Goal: Transaction & Acquisition: Purchase product/service

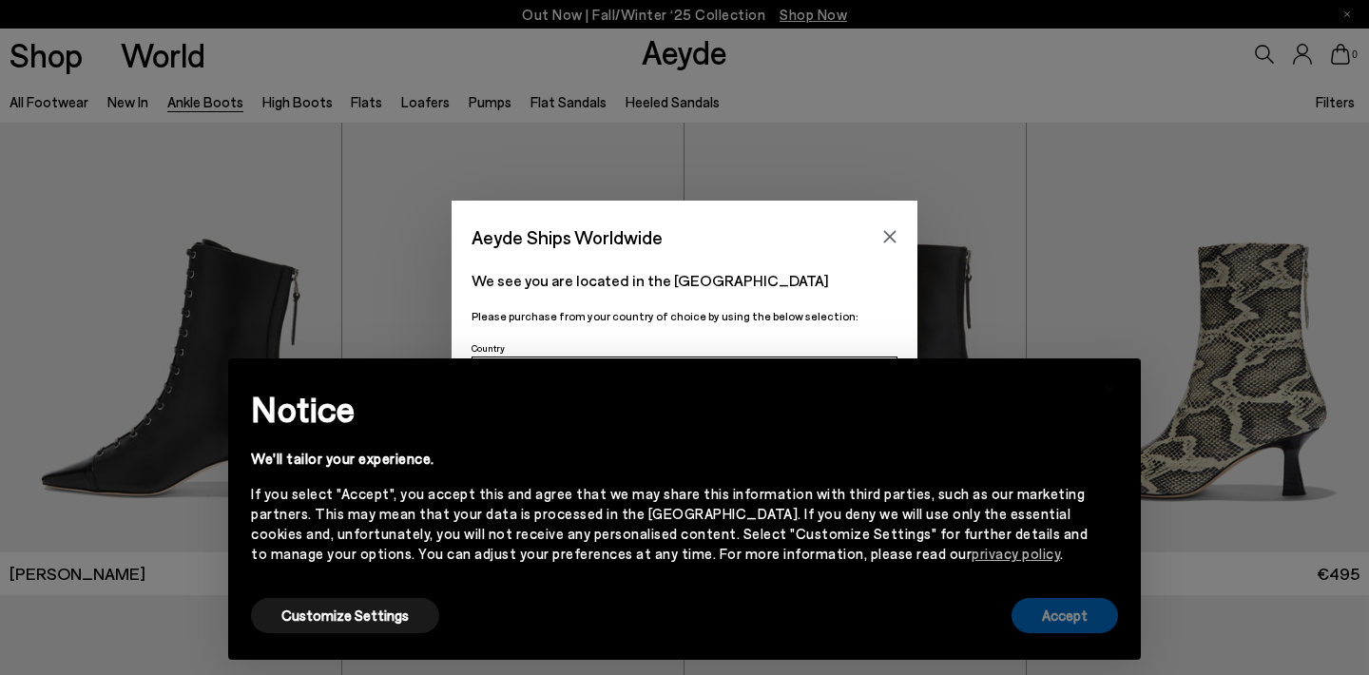
click at [1062, 612] on button "Accept" at bounding box center [1065, 615] width 106 height 35
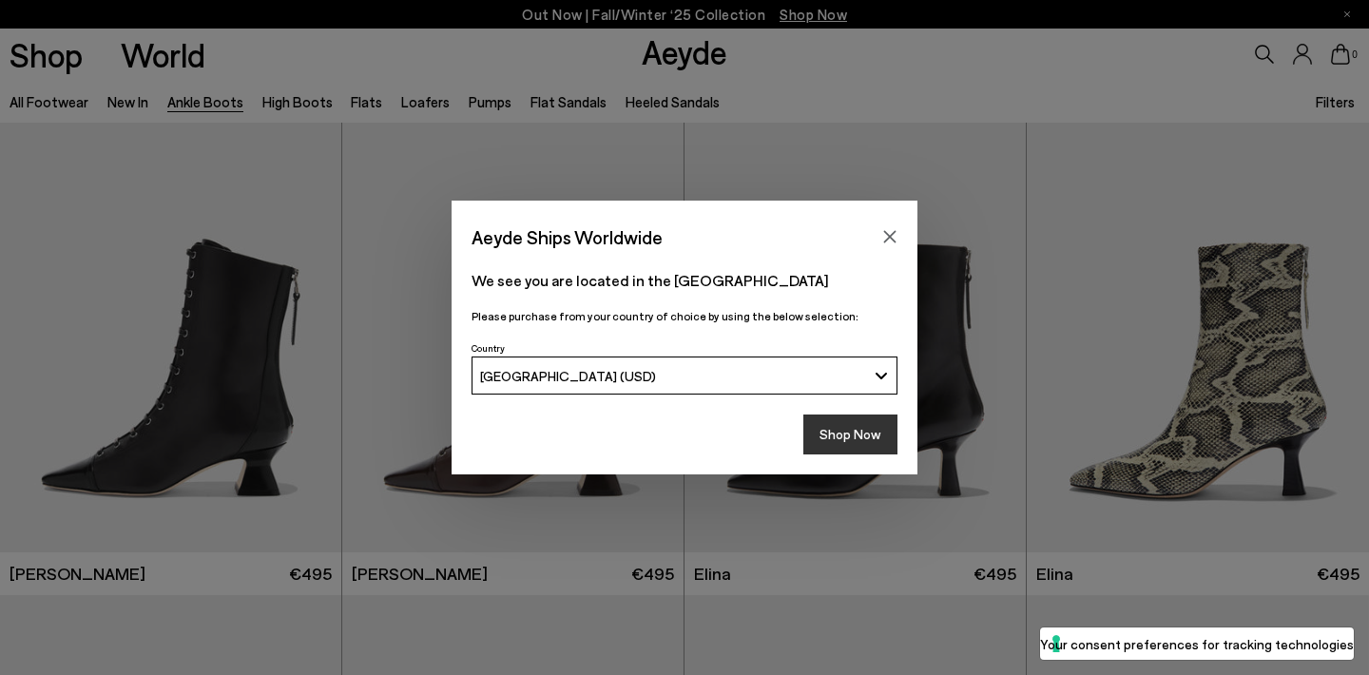
click at [846, 428] on button "Shop Now" at bounding box center [850, 434] width 94 height 40
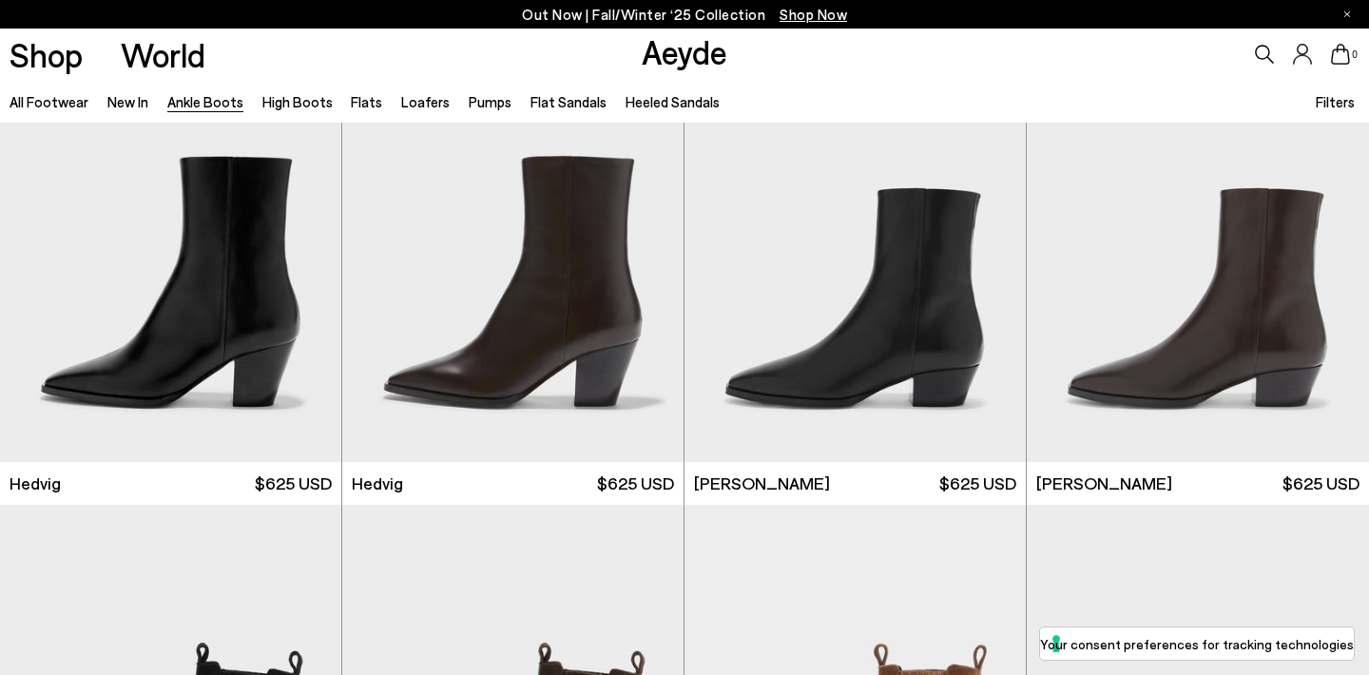
scroll to position [563, 0]
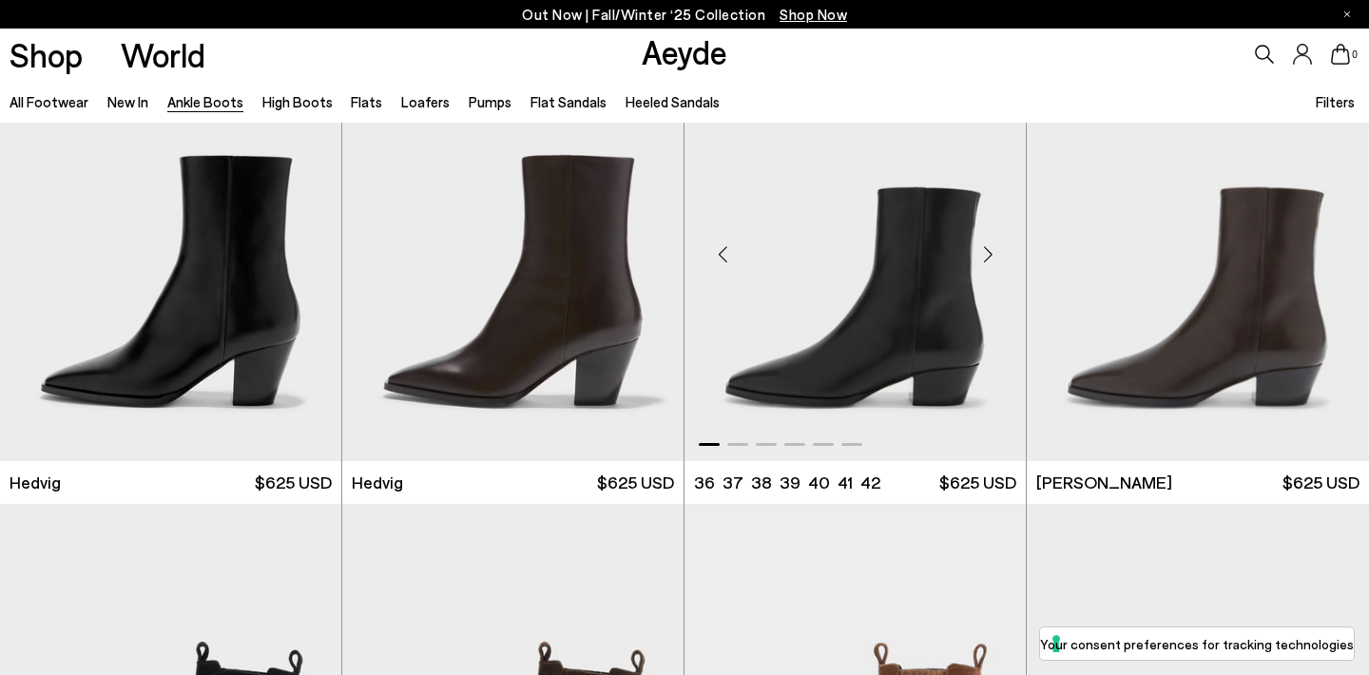
click at [988, 254] on div "Next slide" at bounding box center [987, 253] width 57 height 57
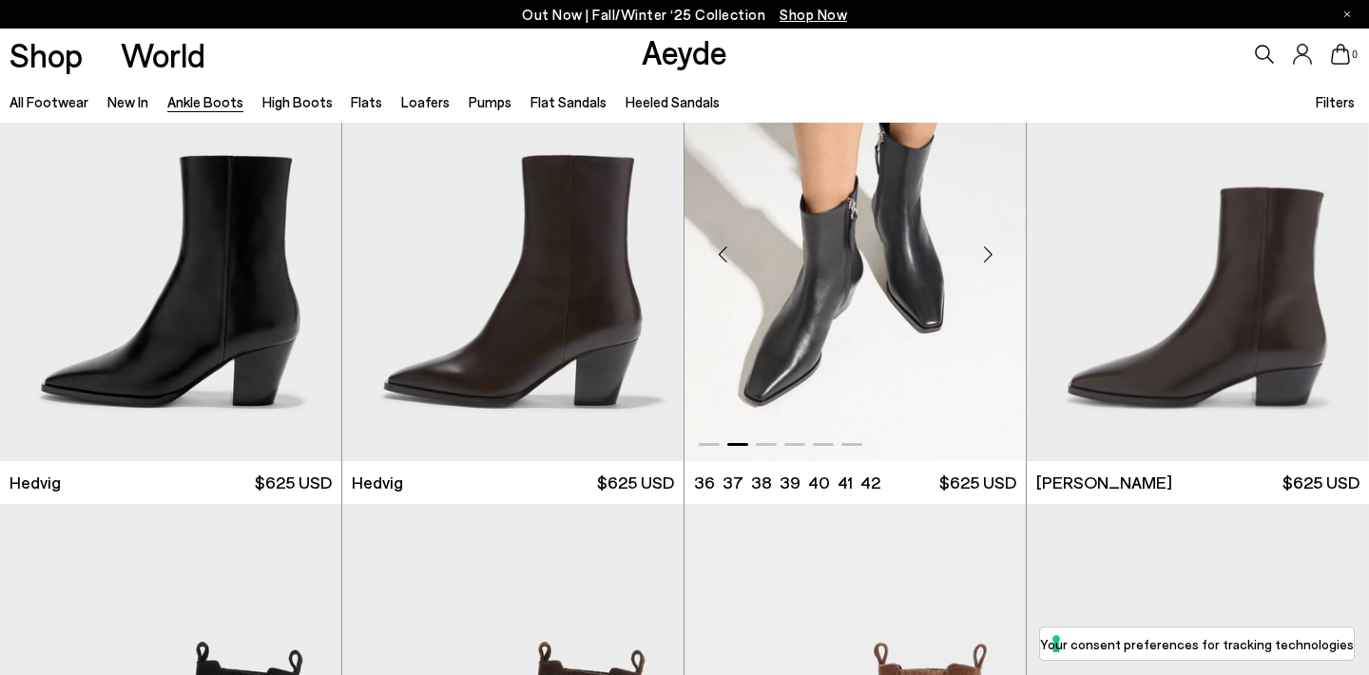
click at [988, 254] on div "Next slide" at bounding box center [987, 253] width 57 height 57
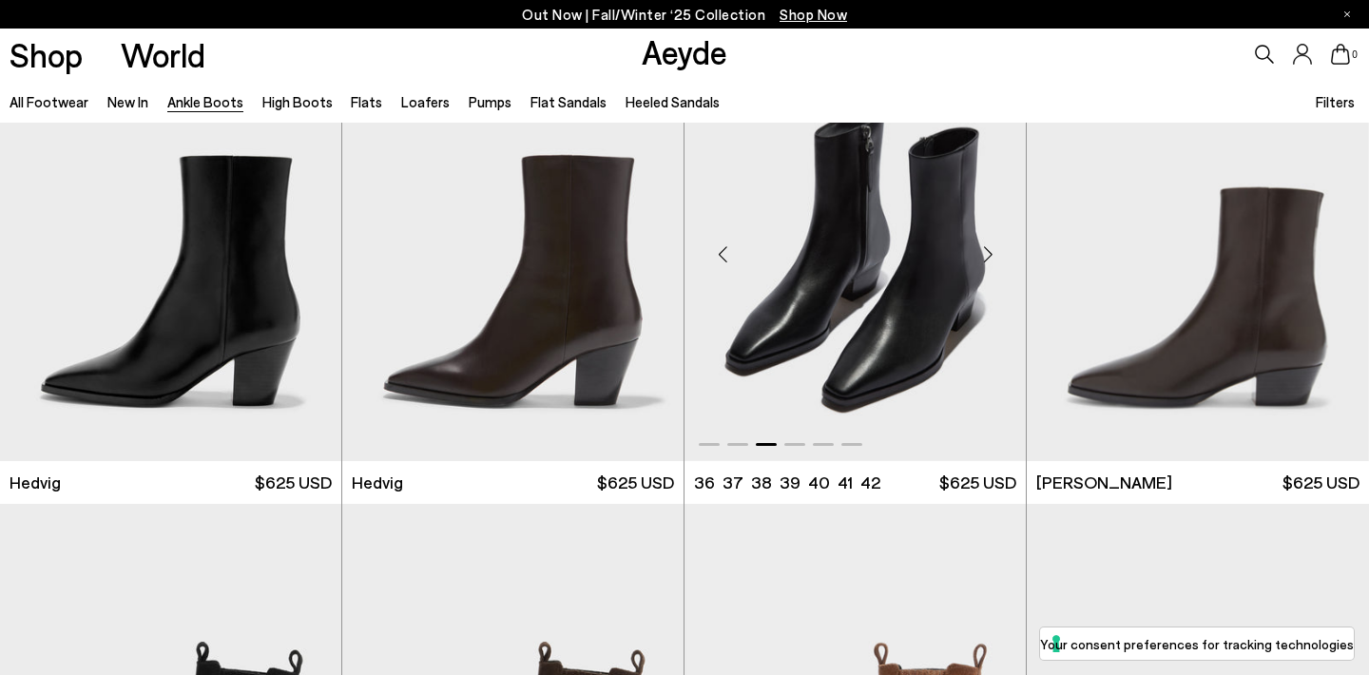
click at [988, 254] on div "Next slide" at bounding box center [987, 253] width 57 height 57
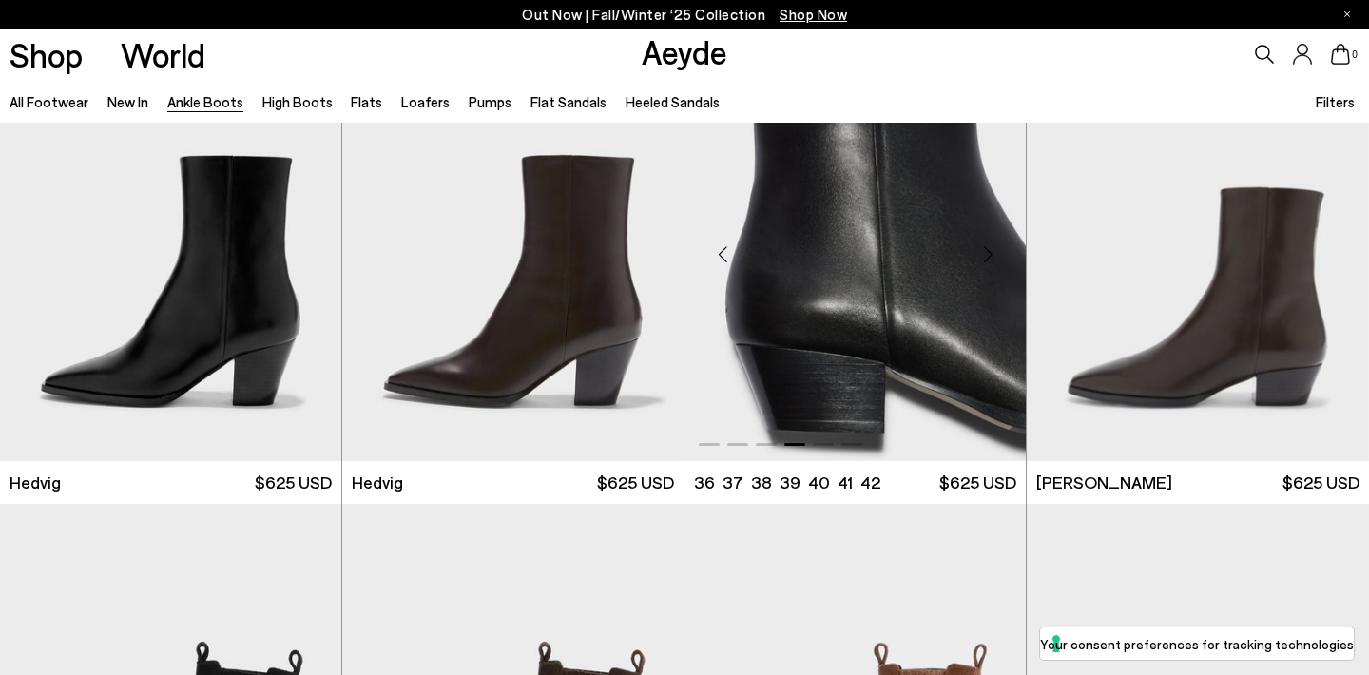
click at [988, 254] on div "Next slide" at bounding box center [987, 253] width 57 height 57
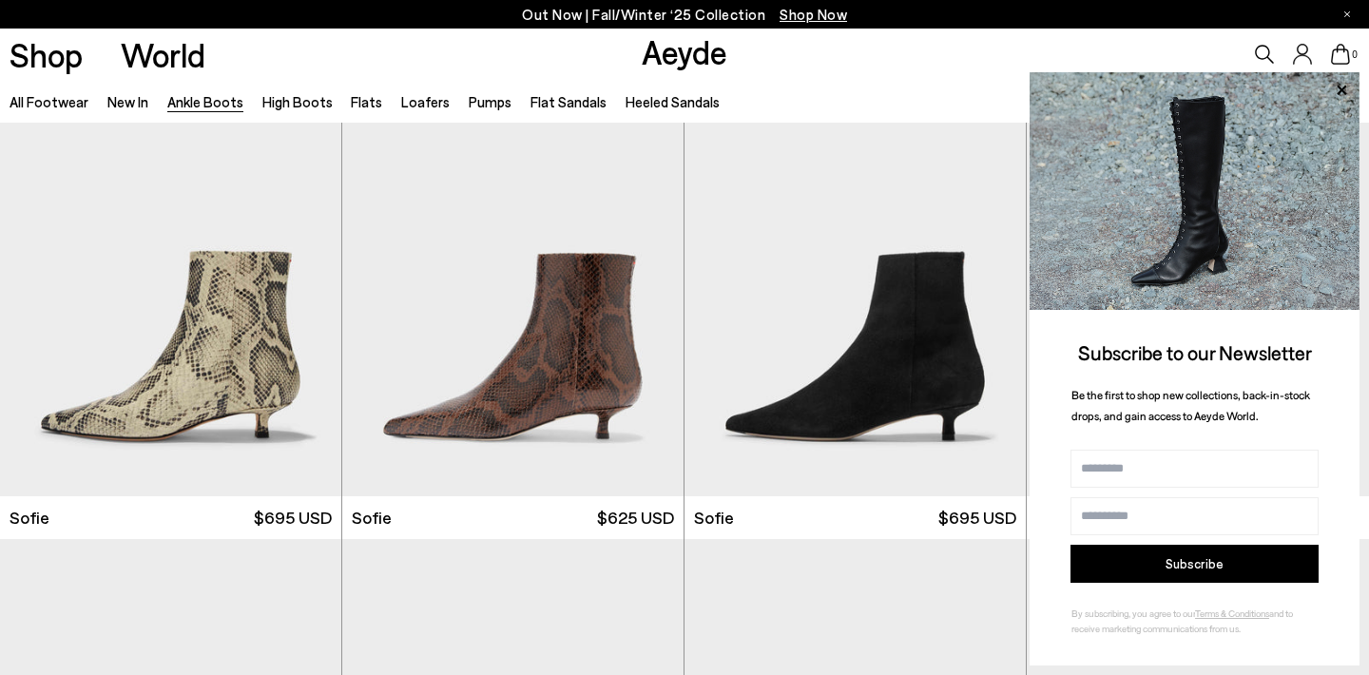
scroll to position [1980, 0]
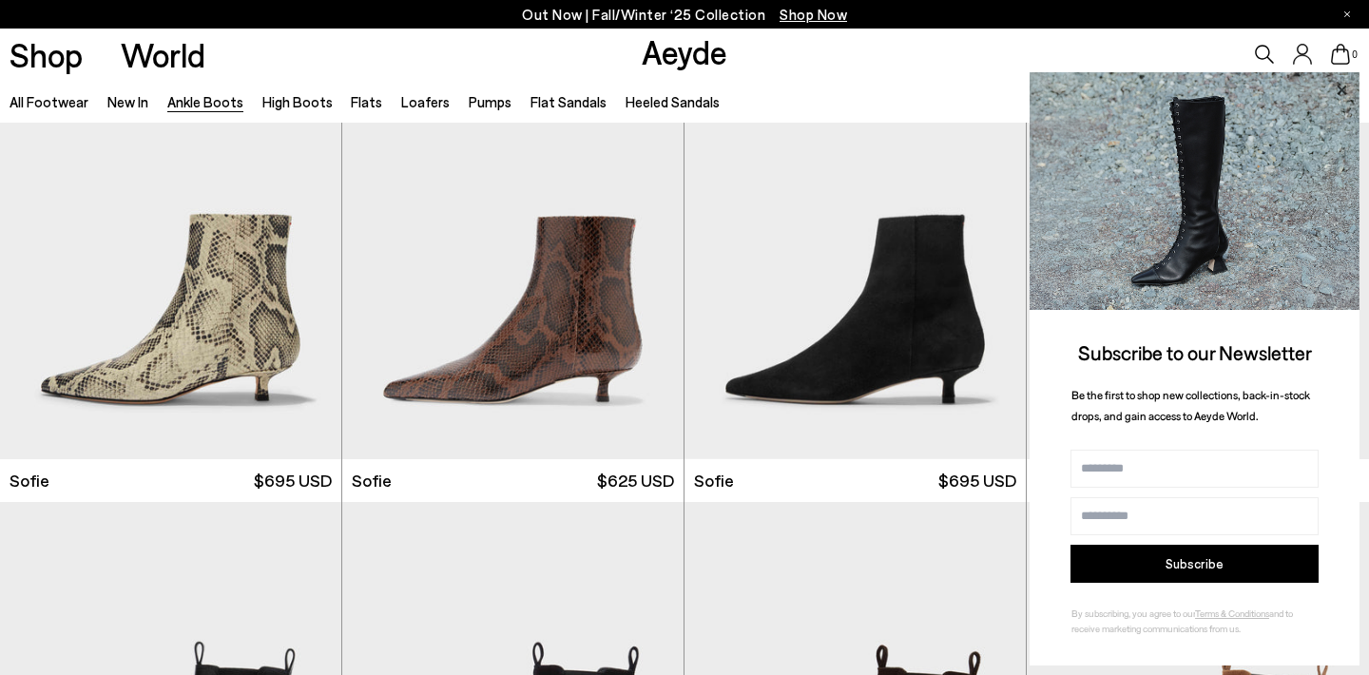
click at [1341, 97] on icon at bounding box center [1341, 90] width 25 height 25
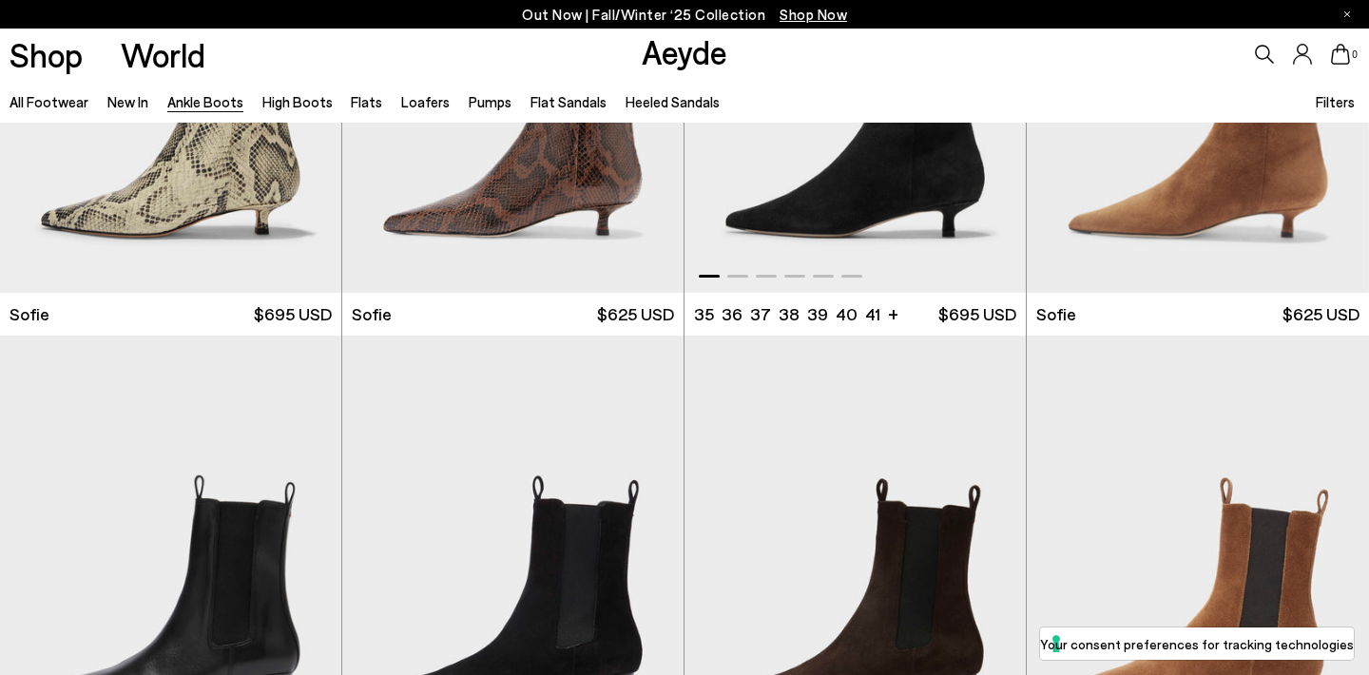
scroll to position [2346, 0]
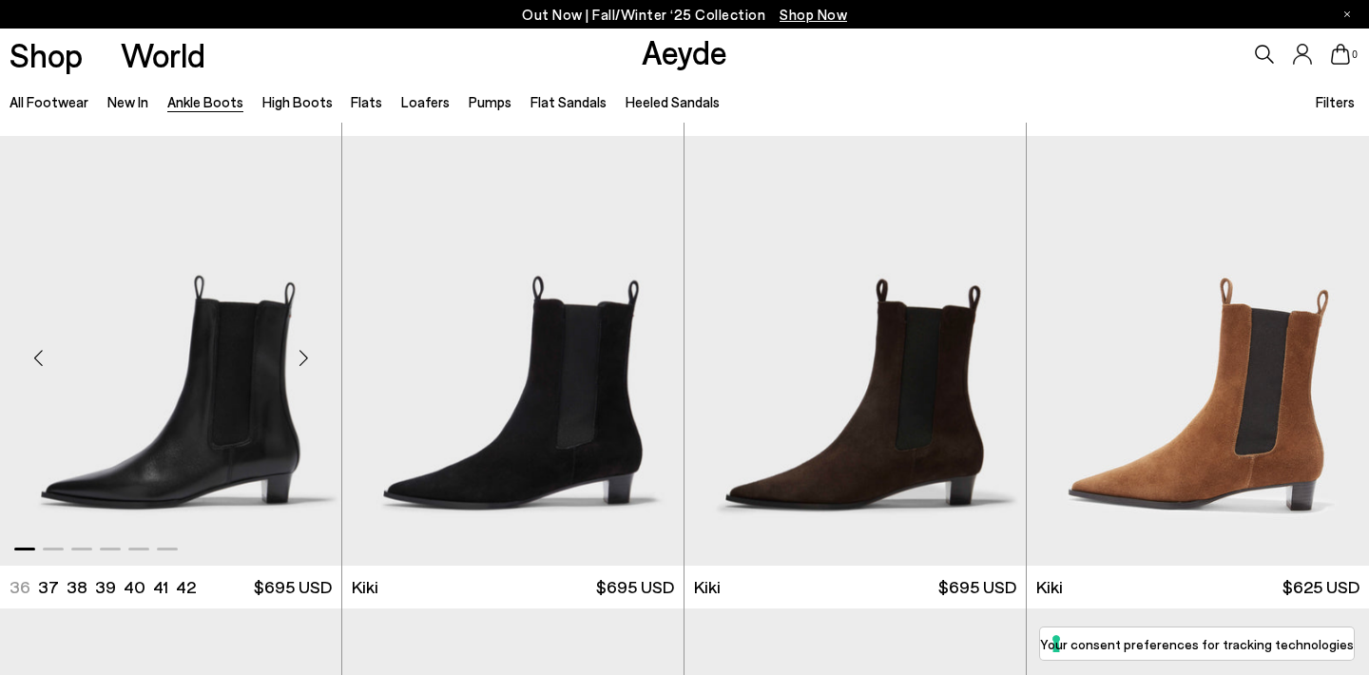
click at [309, 350] on div "Next slide" at bounding box center [303, 358] width 57 height 57
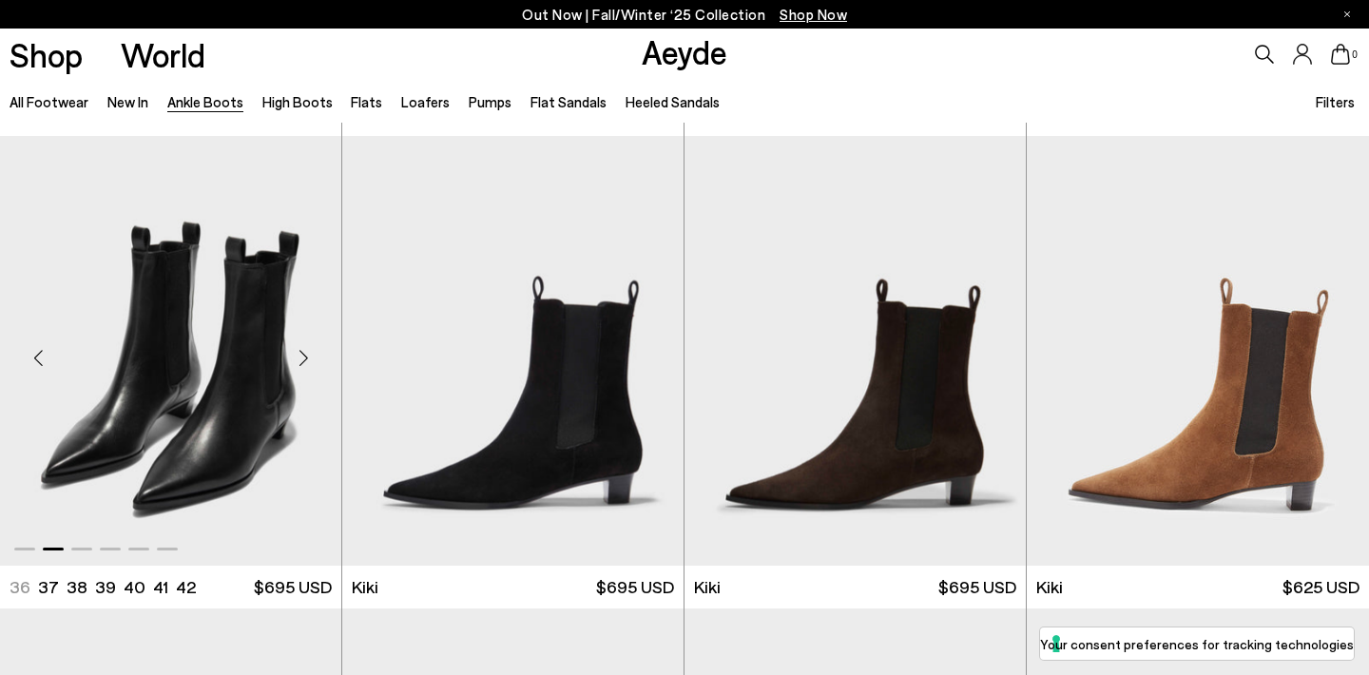
click at [309, 350] on div "Next slide" at bounding box center [303, 358] width 57 height 57
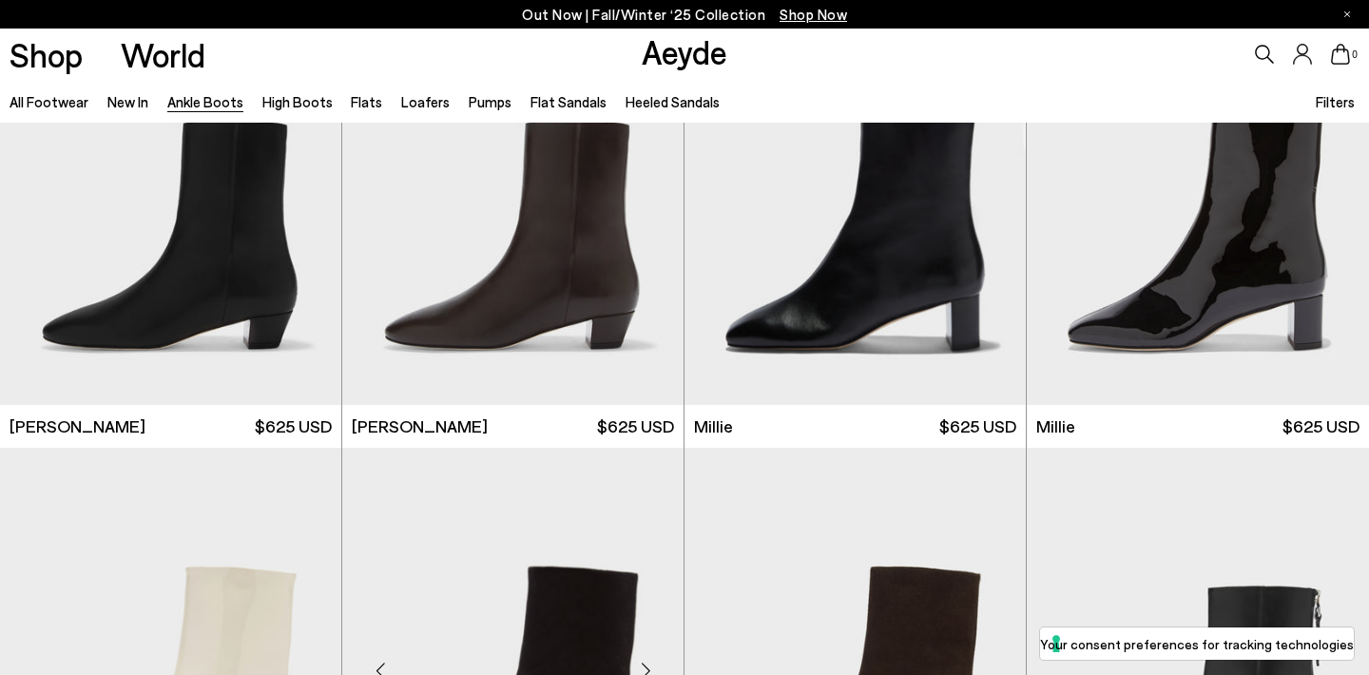
scroll to position [3417, 0]
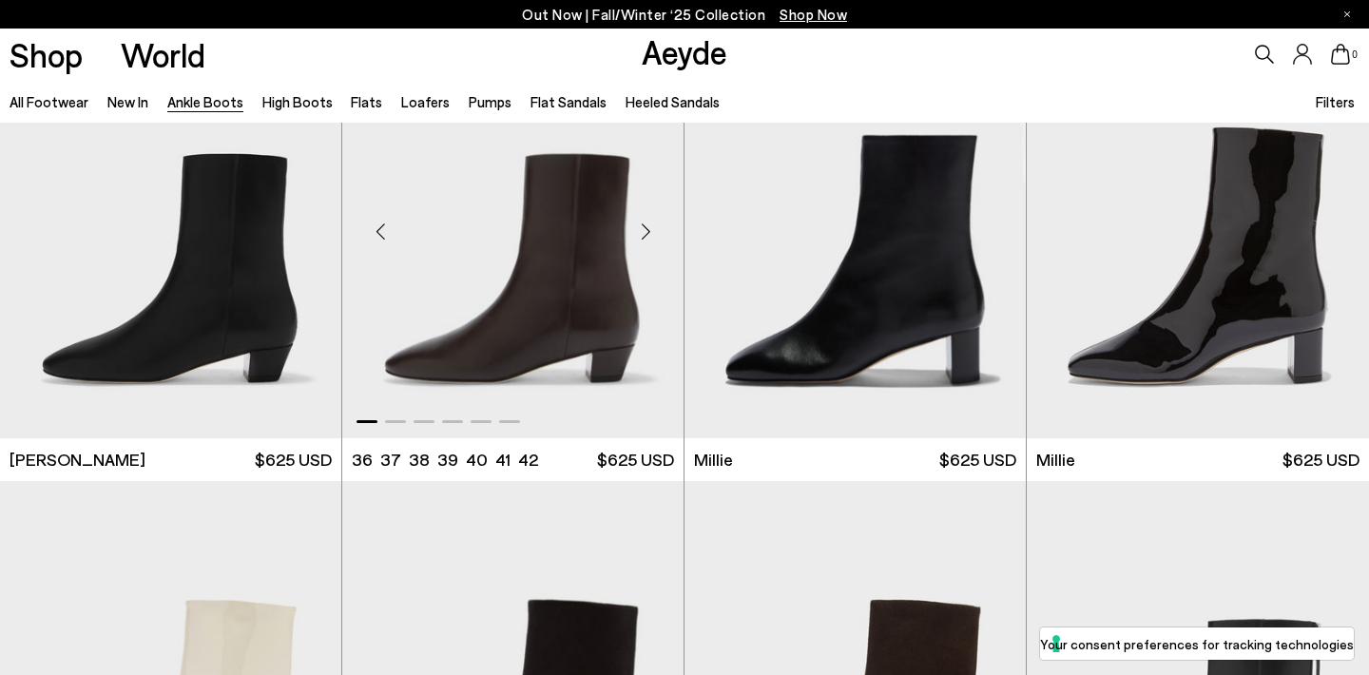
click at [647, 228] on div "Next slide" at bounding box center [645, 231] width 57 height 57
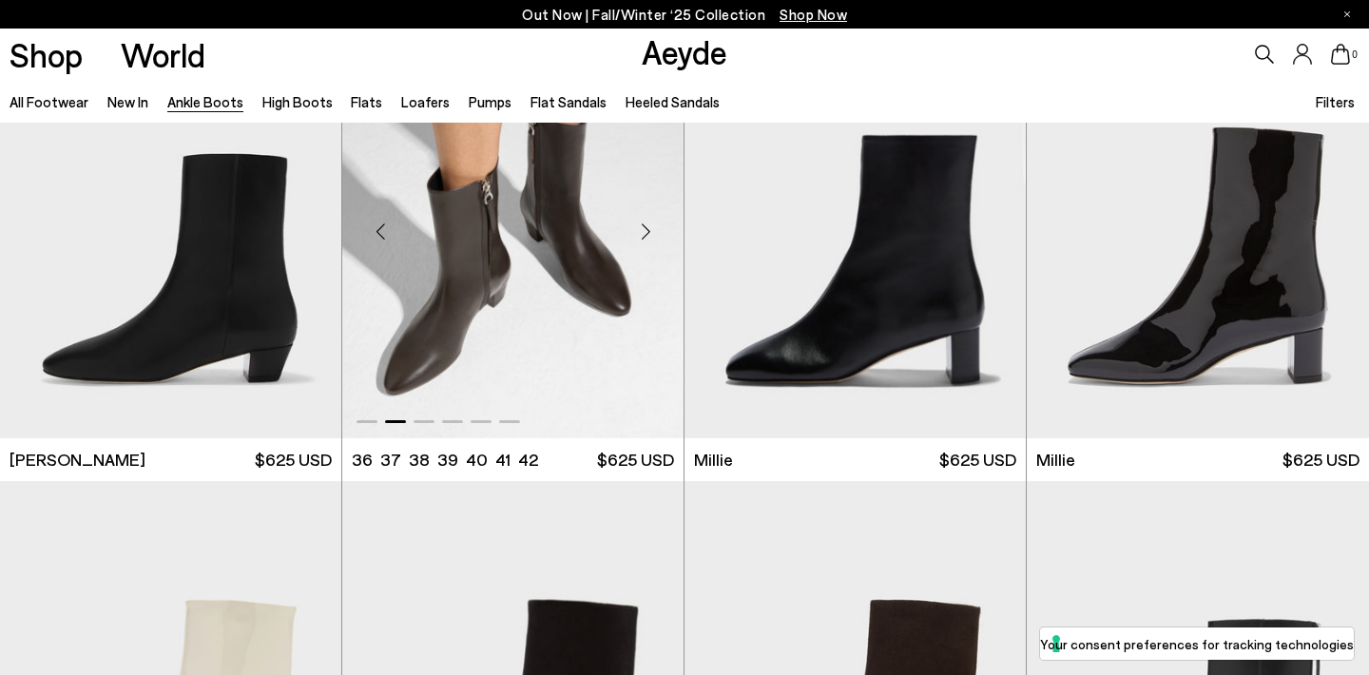
click at [647, 228] on div "Next slide" at bounding box center [645, 231] width 57 height 57
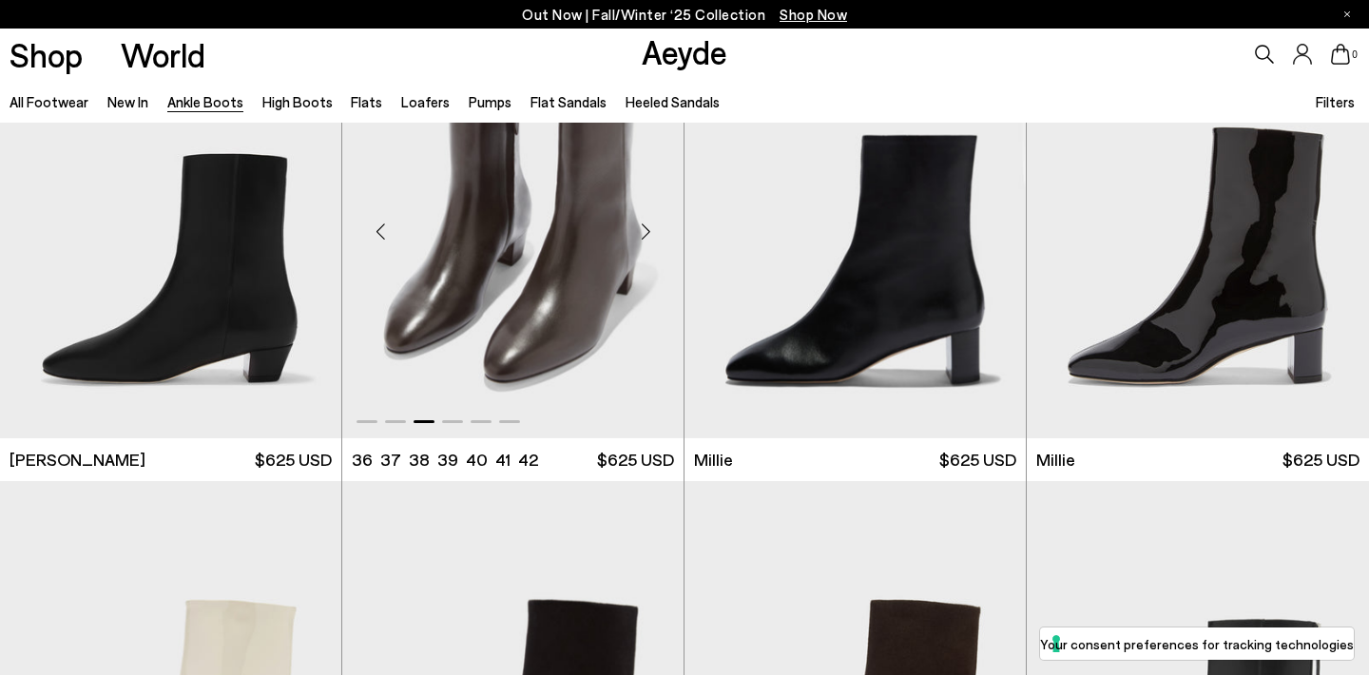
click at [647, 228] on div "Next slide" at bounding box center [645, 231] width 57 height 57
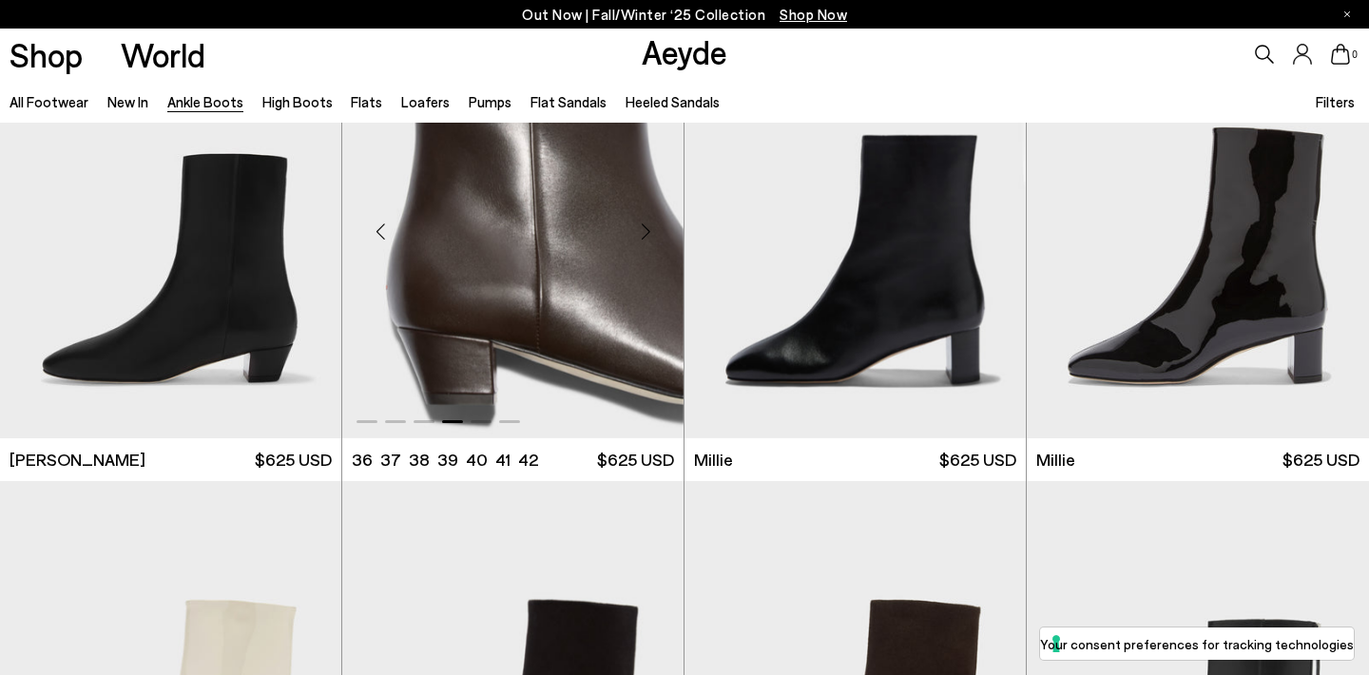
click at [647, 228] on div "Next slide" at bounding box center [645, 231] width 57 height 57
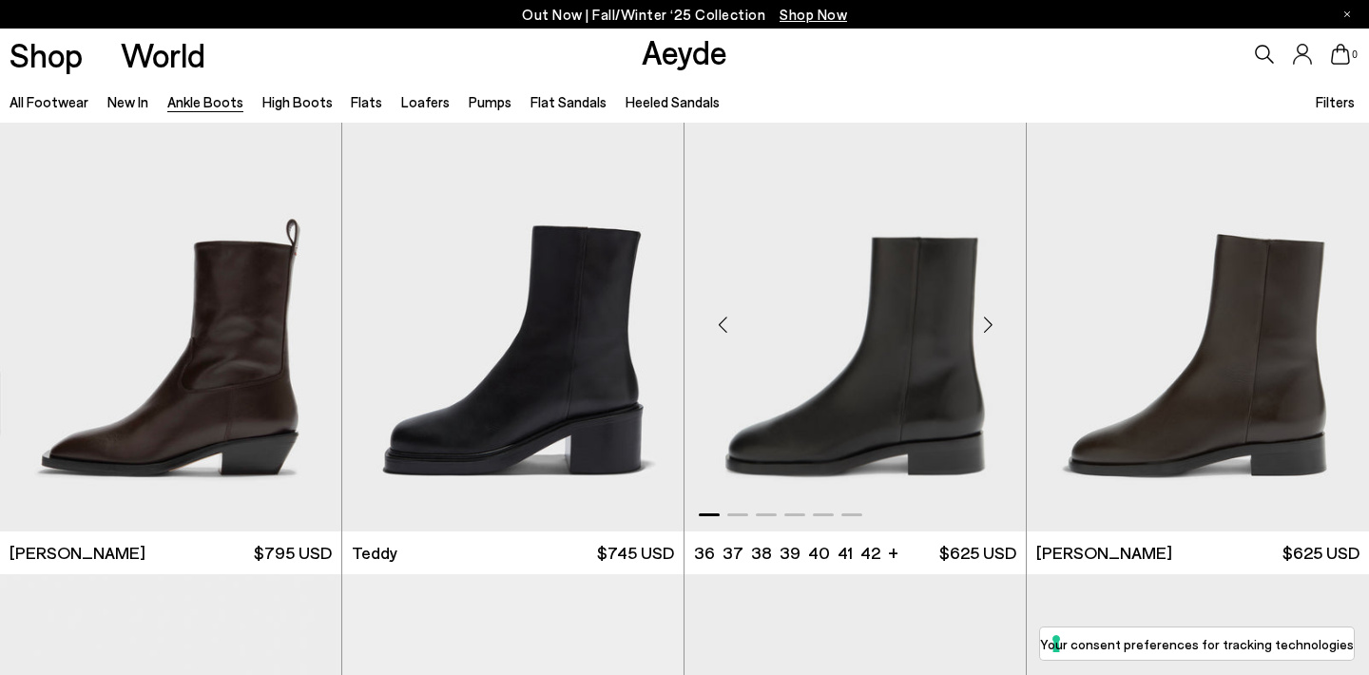
scroll to position [6190, 0]
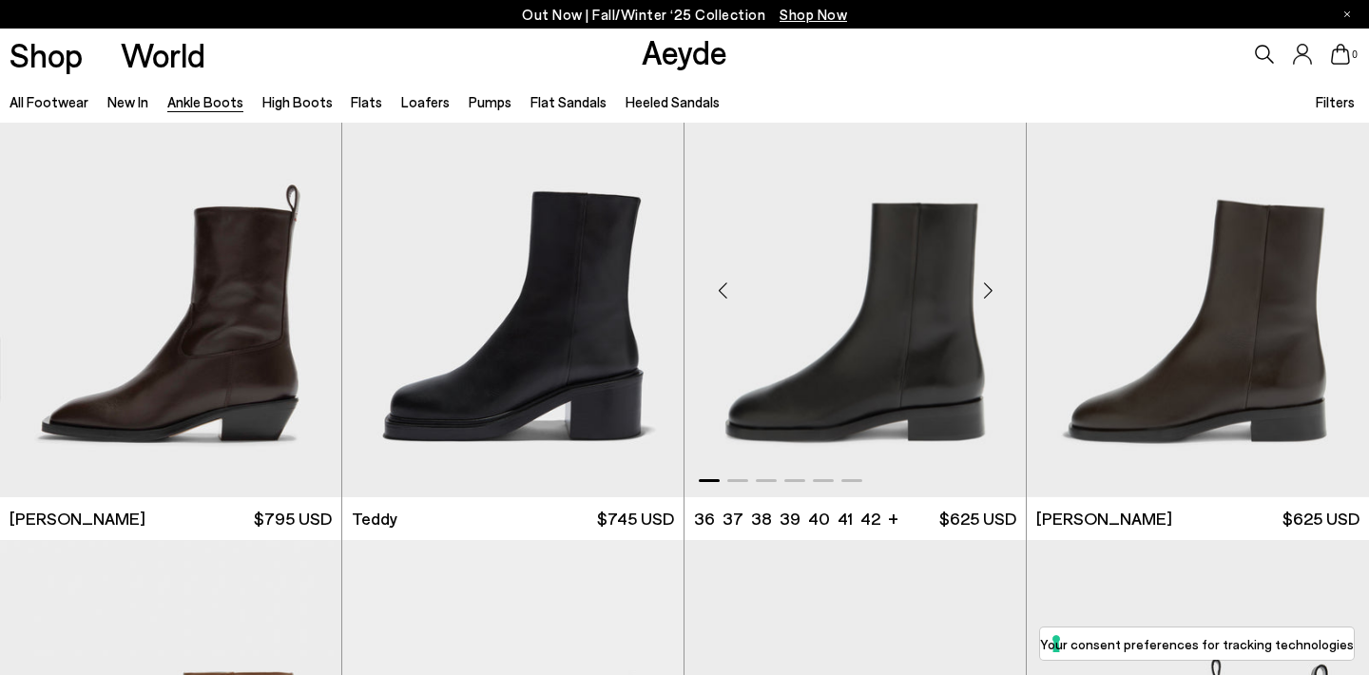
click at [992, 283] on div "Next slide" at bounding box center [987, 289] width 57 height 57
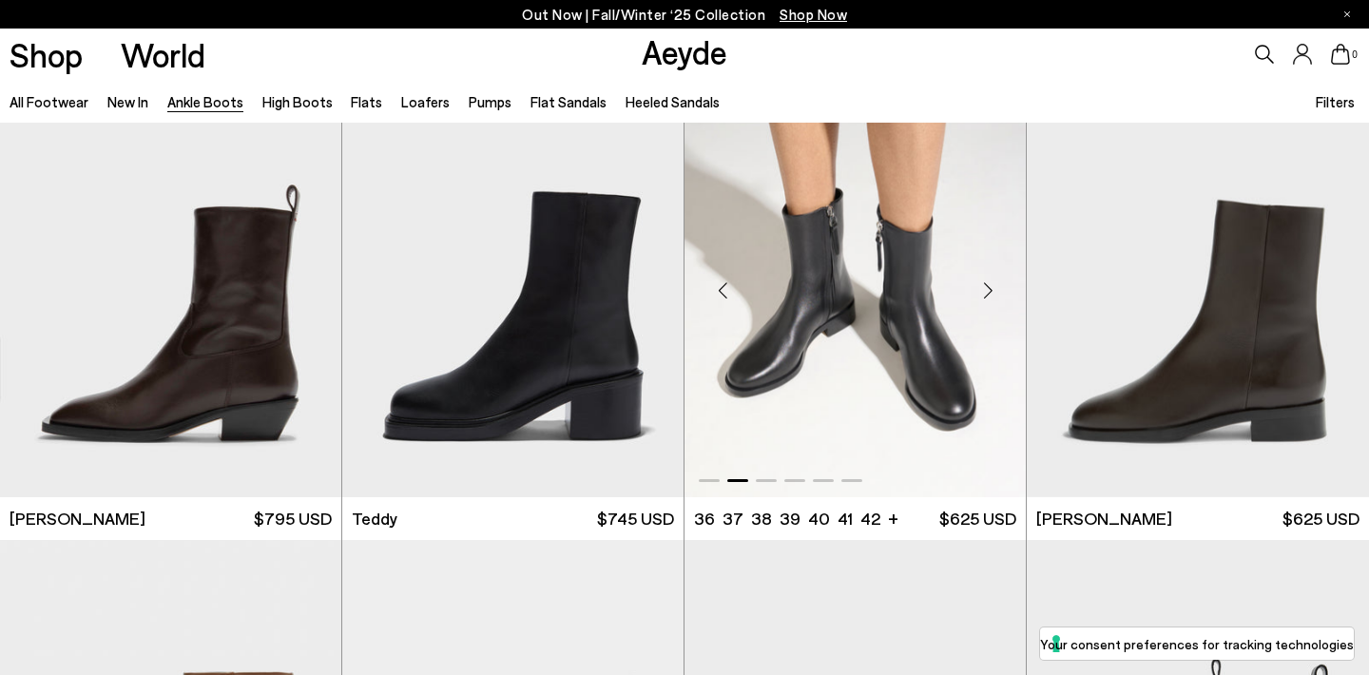
click at [992, 283] on div "Next slide" at bounding box center [987, 289] width 57 height 57
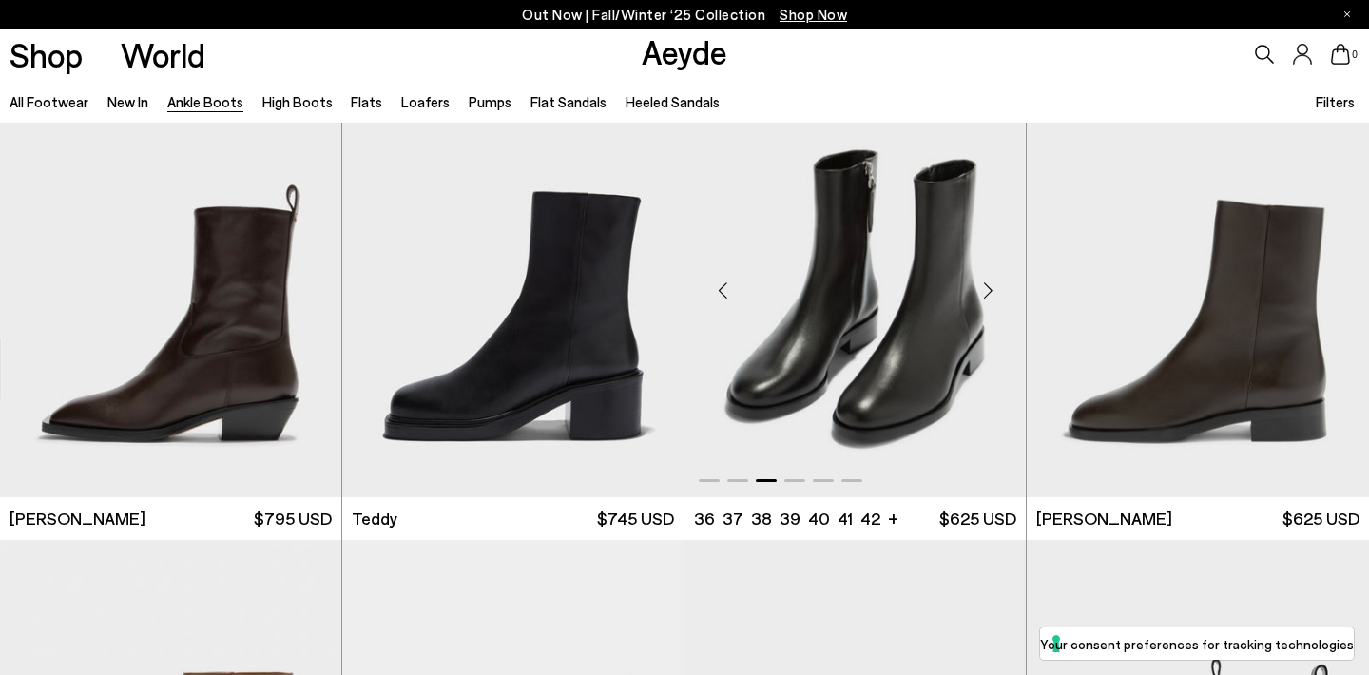
click at [992, 283] on div "Next slide" at bounding box center [987, 289] width 57 height 57
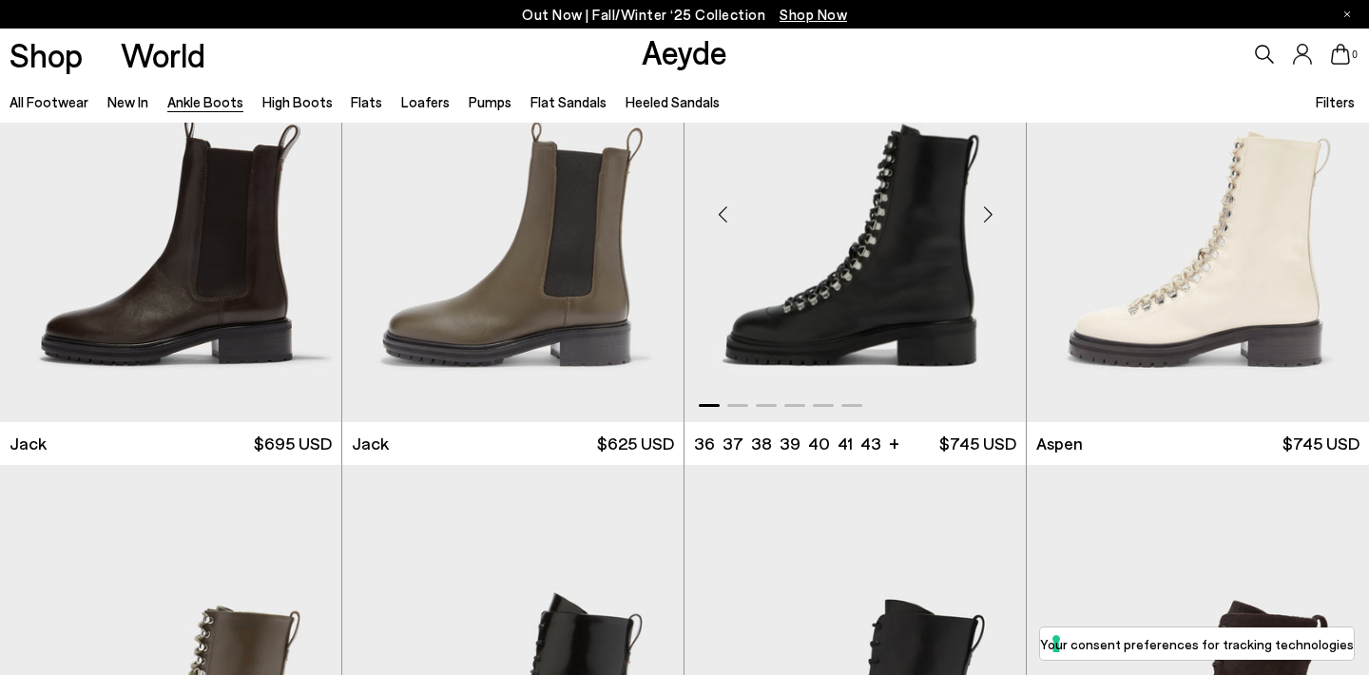
scroll to position [7085, 0]
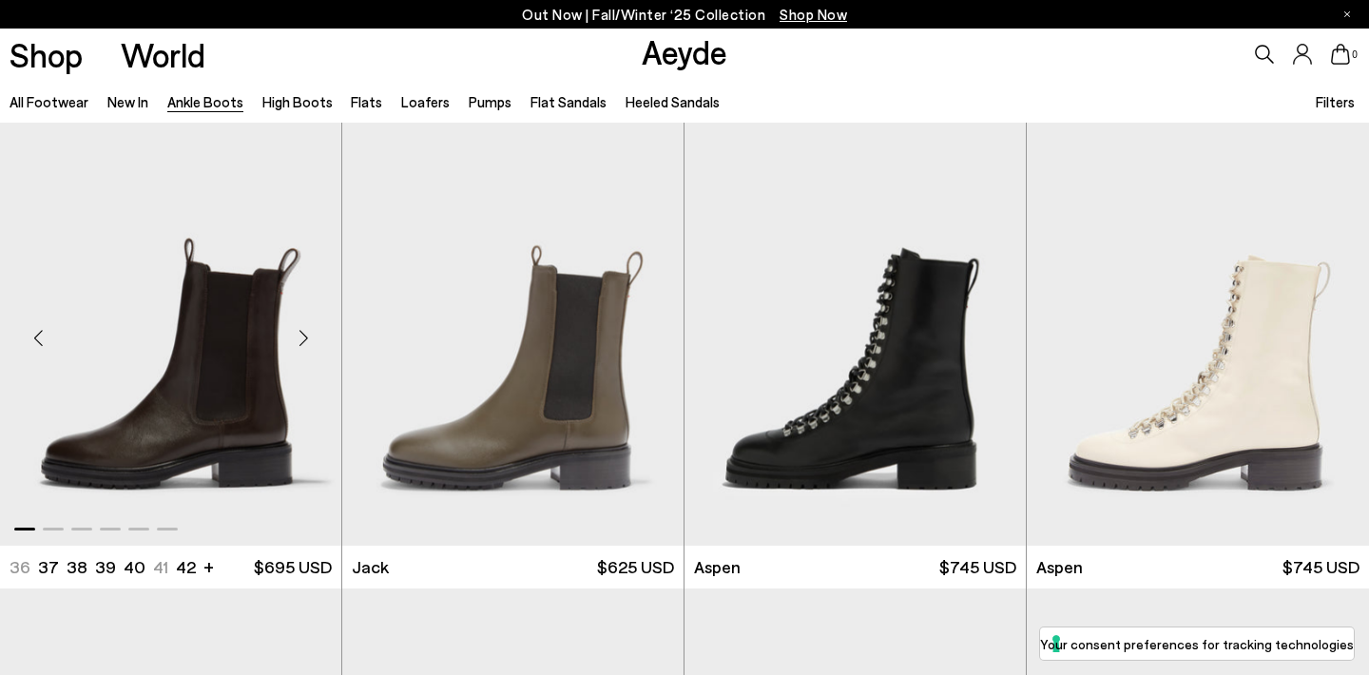
click at [313, 337] on div "Next slide" at bounding box center [303, 338] width 57 height 57
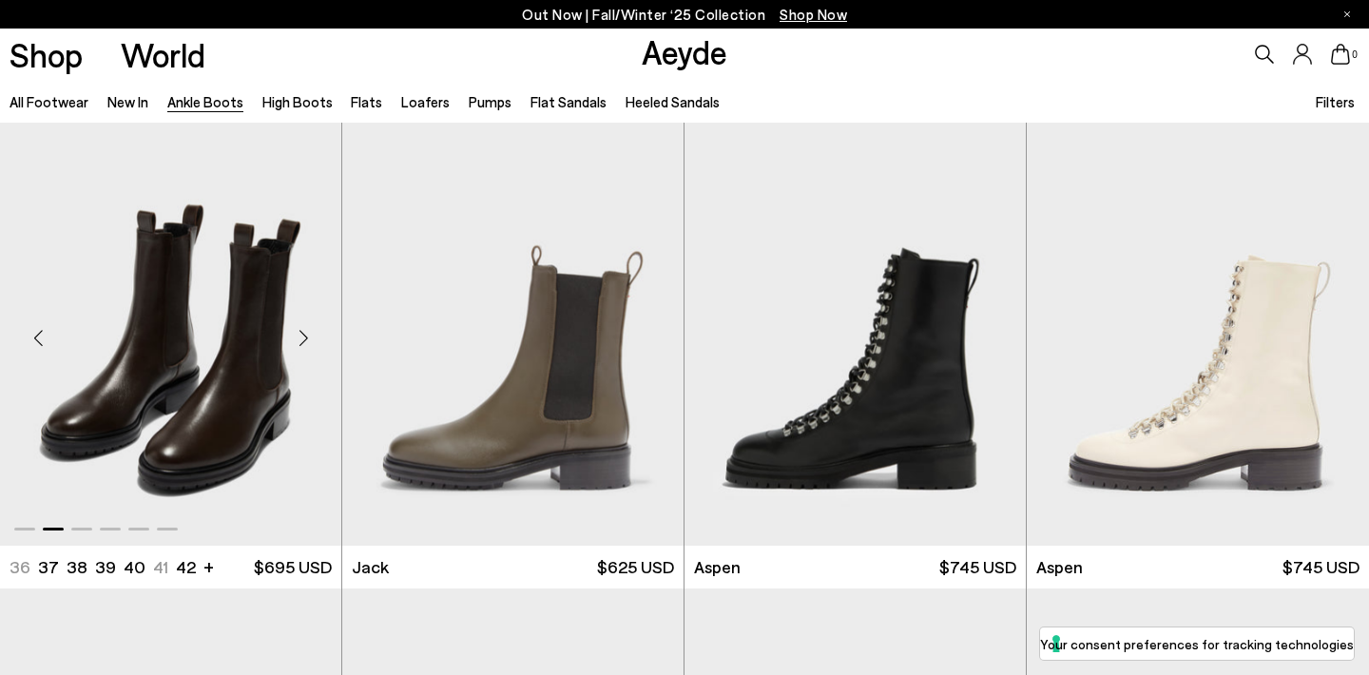
click at [313, 337] on div "Next slide" at bounding box center [303, 338] width 57 height 57
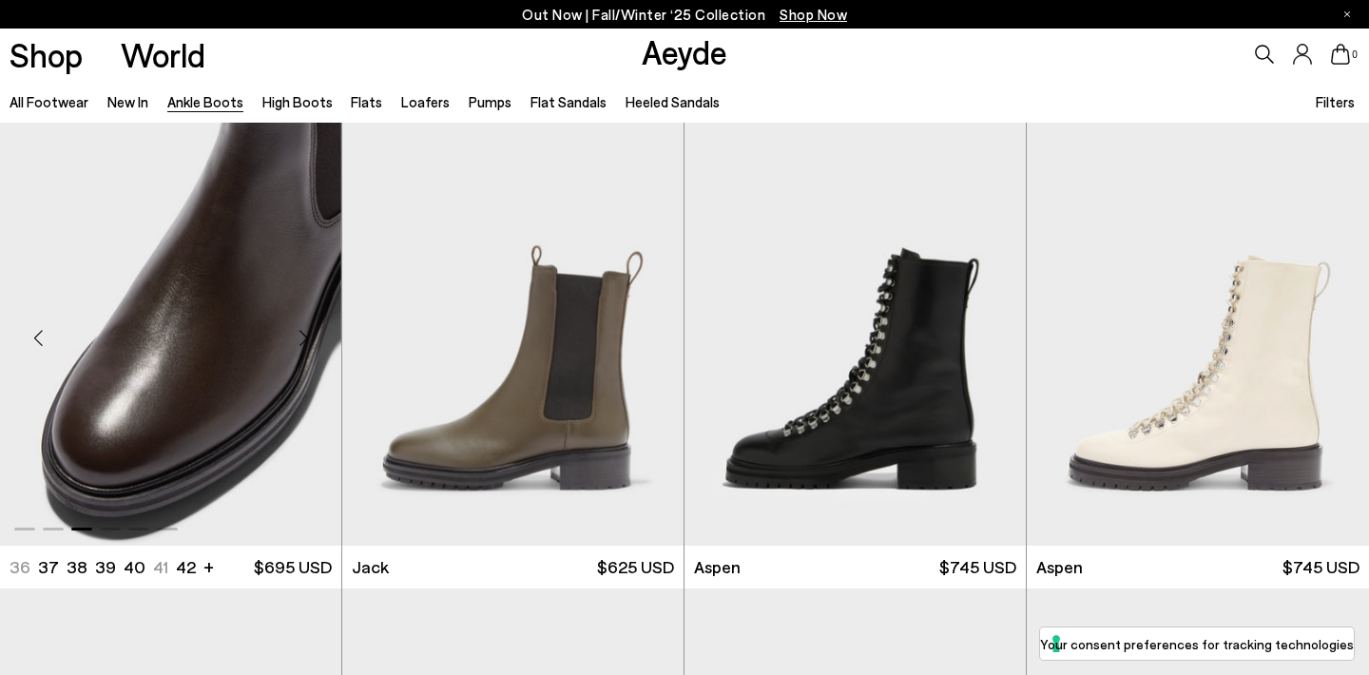
click at [313, 337] on div "Next slide" at bounding box center [303, 338] width 57 height 57
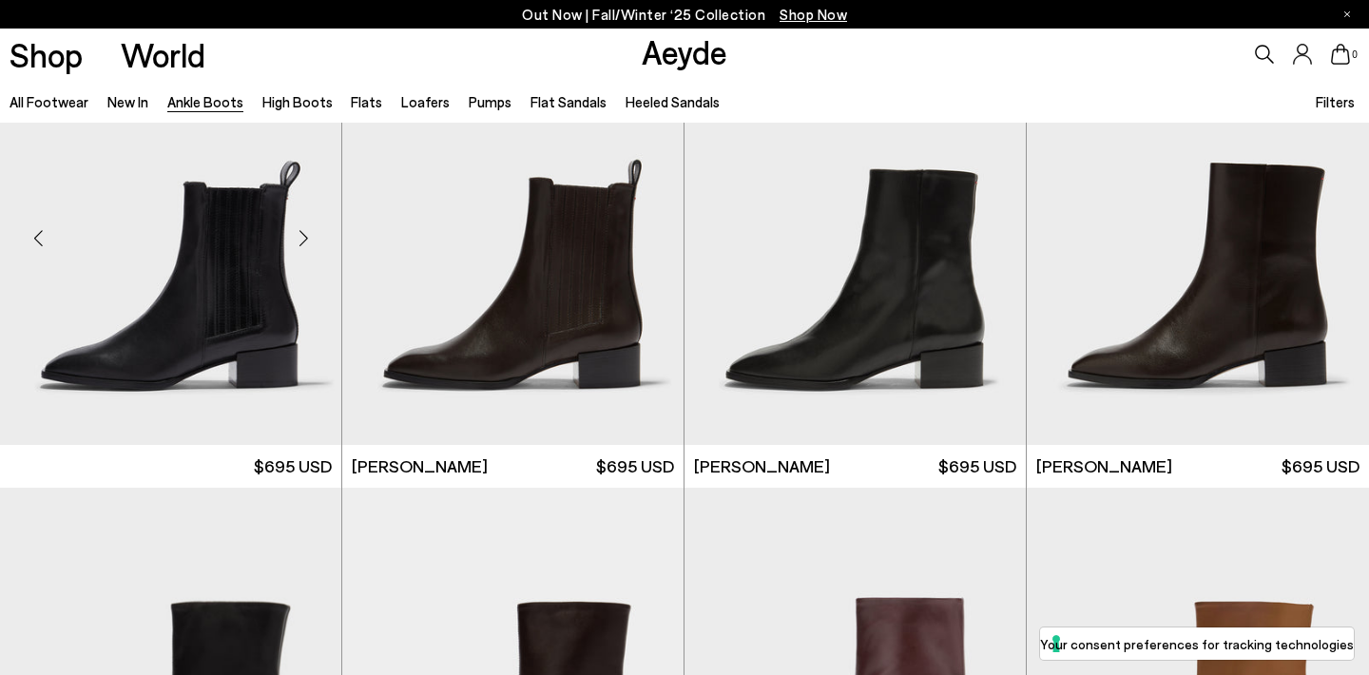
scroll to position [8130, 0]
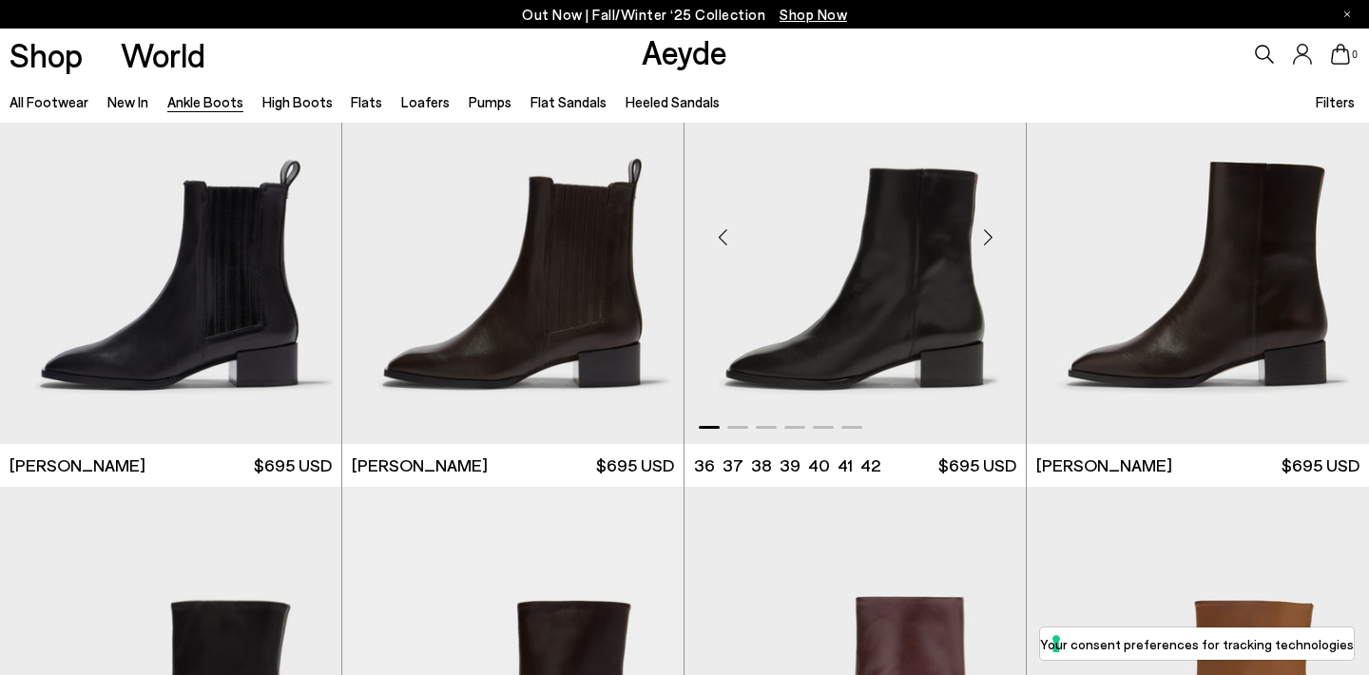
click at [994, 233] on div "Next slide" at bounding box center [987, 237] width 57 height 57
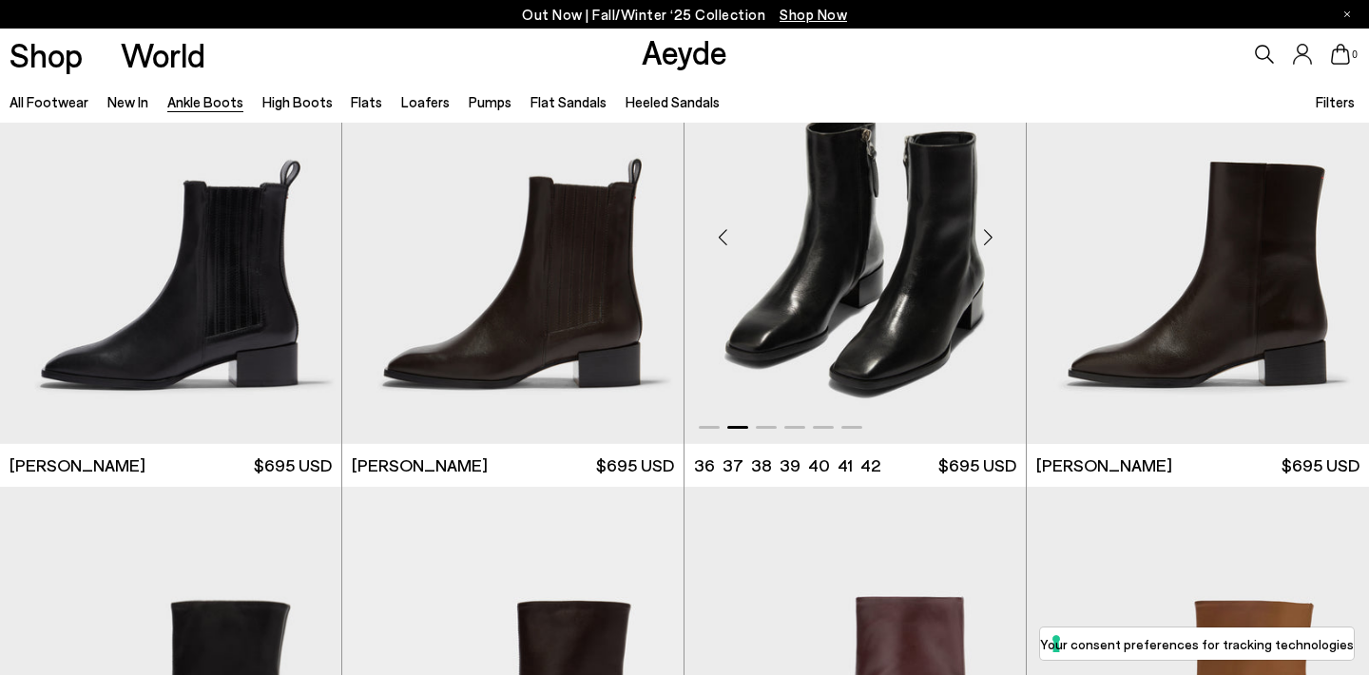
click at [994, 233] on div "Next slide" at bounding box center [987, 237] width 57 height 57
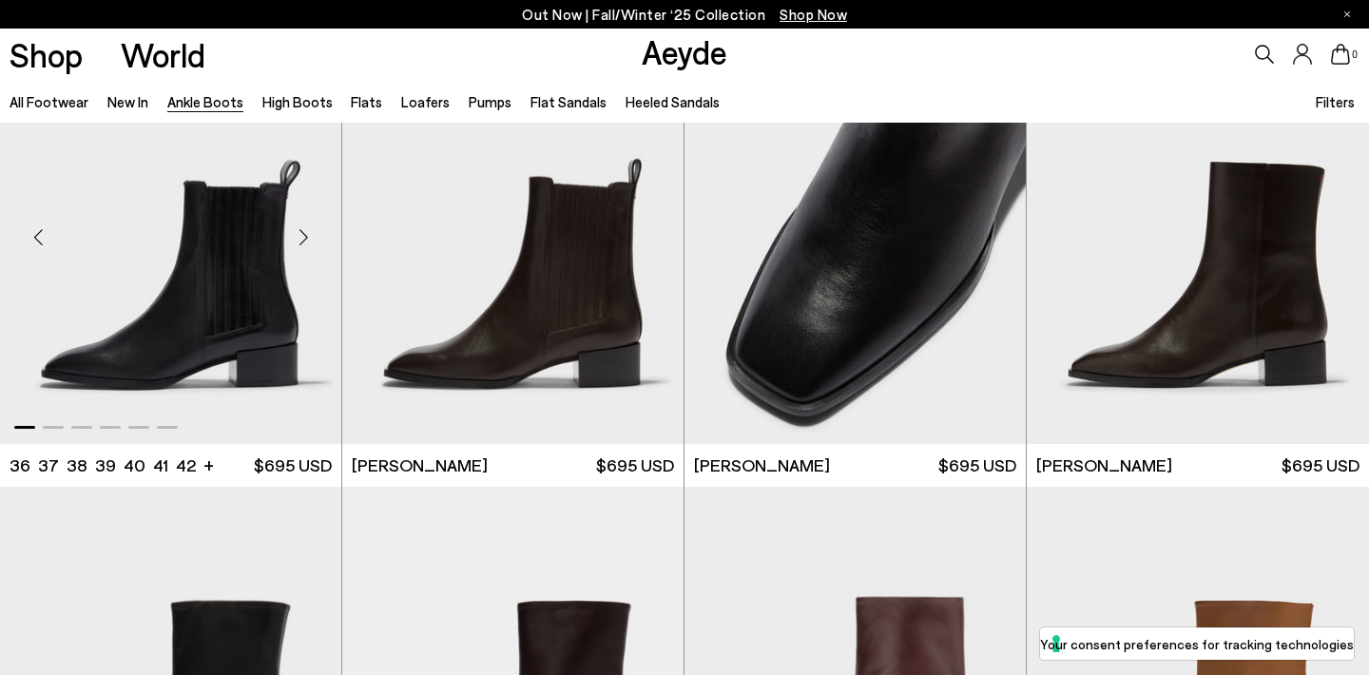
click at [310, 231] on div "Next slide" at bounding box center [303, 237] width 57 height 57
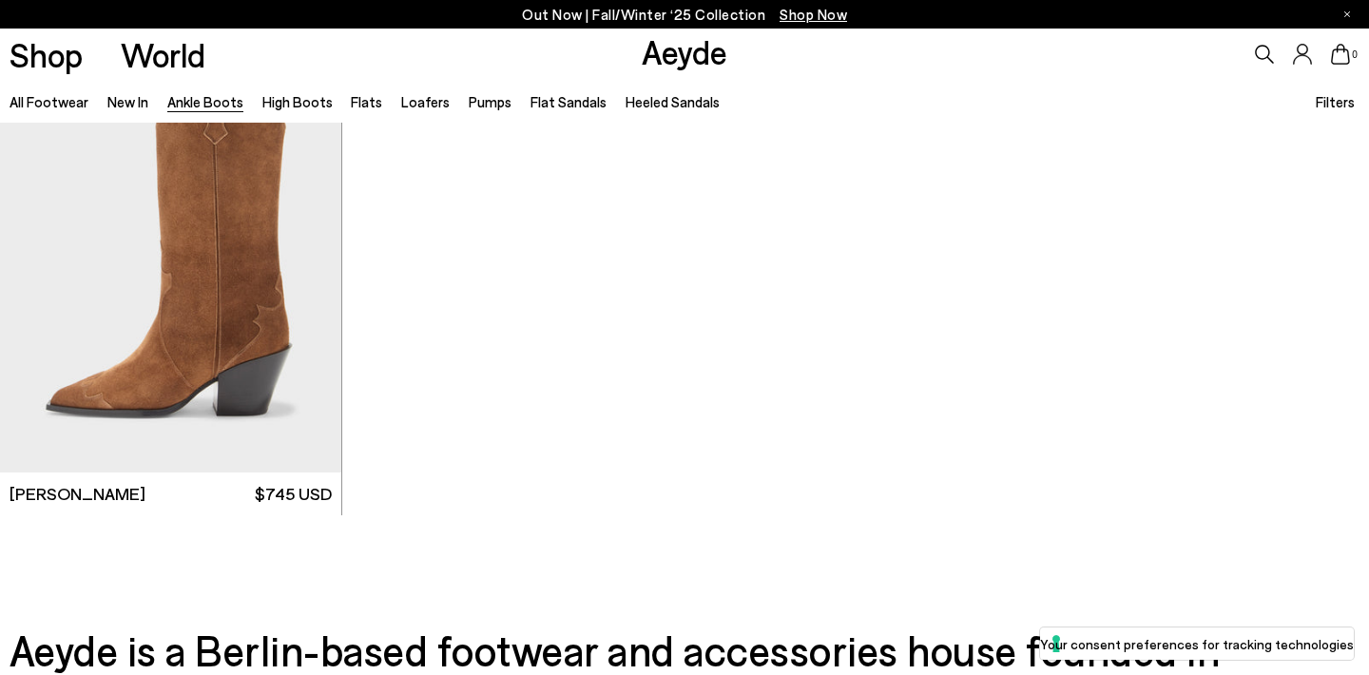
scroll to position [10454, 0]
